Goal: Task Accomplishment & Management: Use online tool/utility

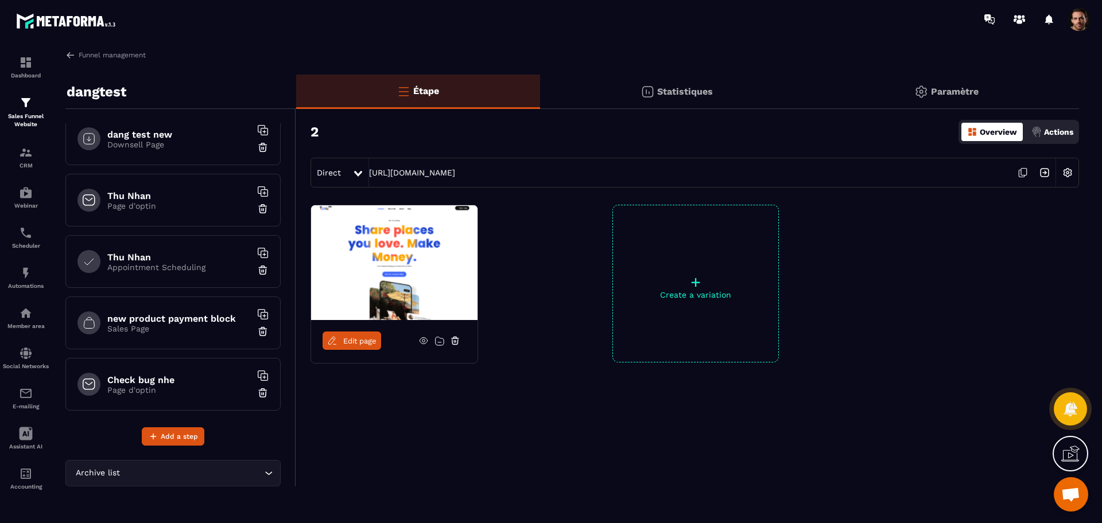
scroll to position [816, 0]
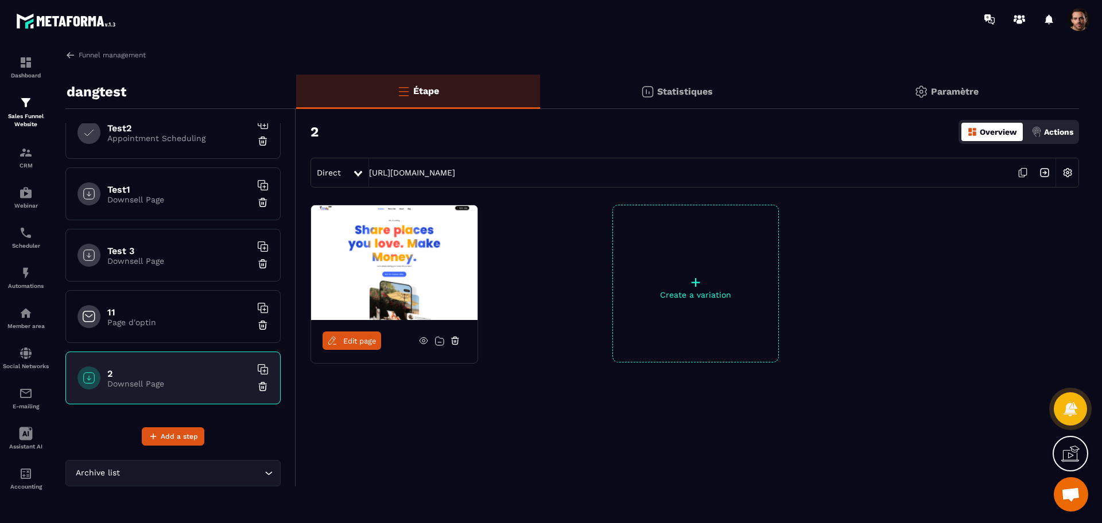
click at [176, 327] on div "11 Page d'optin" at bounding box center [172, 316] width 215 height 53
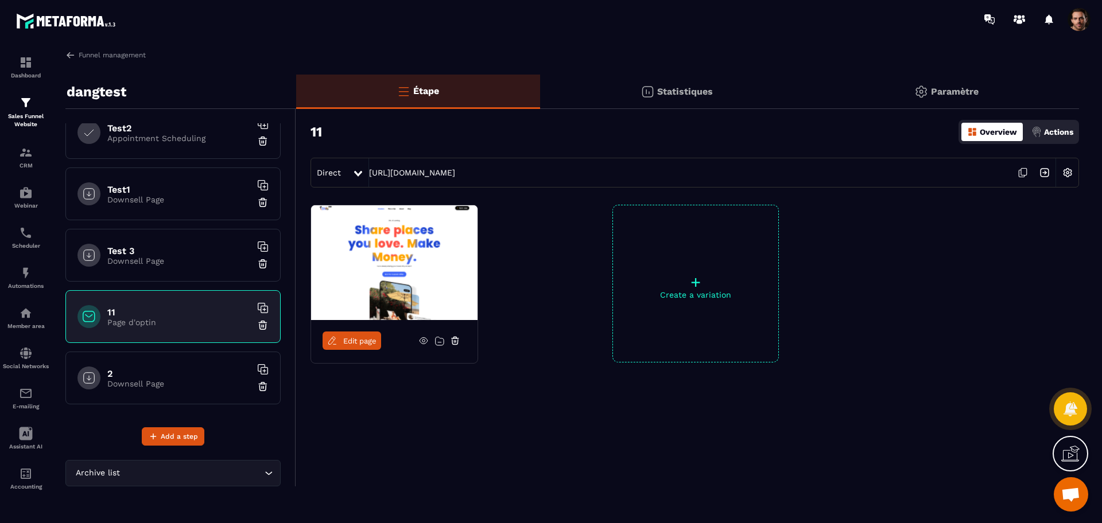
click at [99, 377] on div at bounding box center [88, 378] width 23 height 23
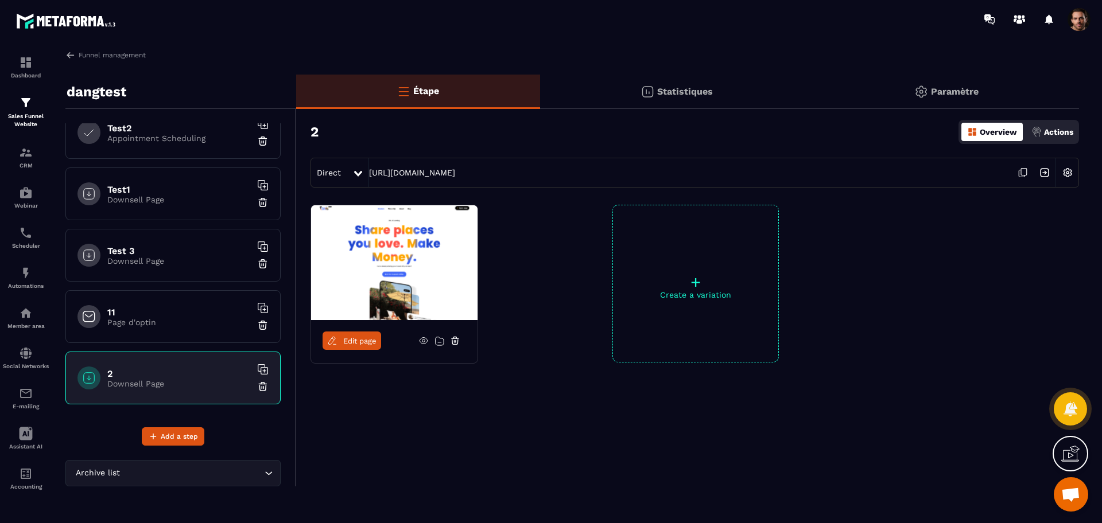
click at [363, 338] on span "Edit page" at bounding box center [359, 341] width 33 height 9
